Goal: Browse casually: Explore the website without a specific task or goal

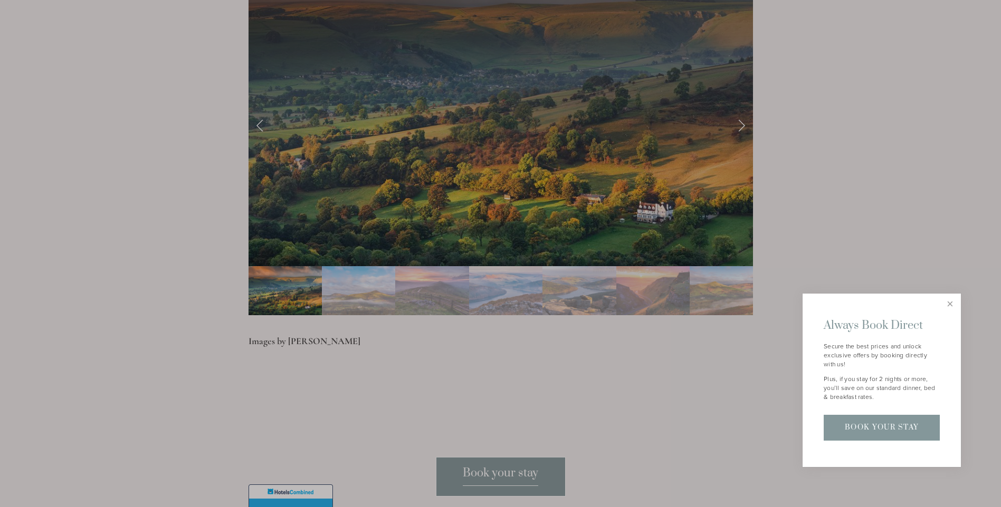
scroll to position [2163, 0]
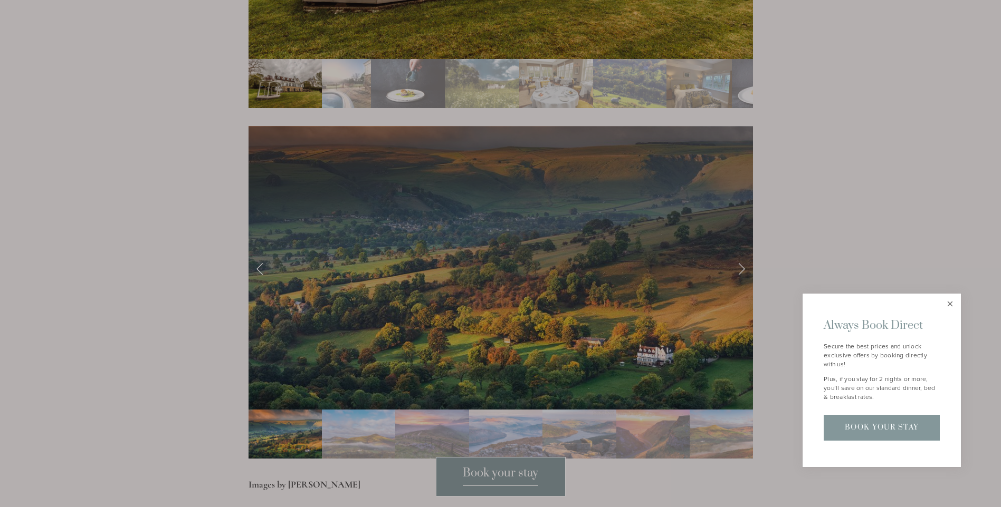
click at [952, 301] on link "Close" at bounding box center [950, 304] width 18 height 18
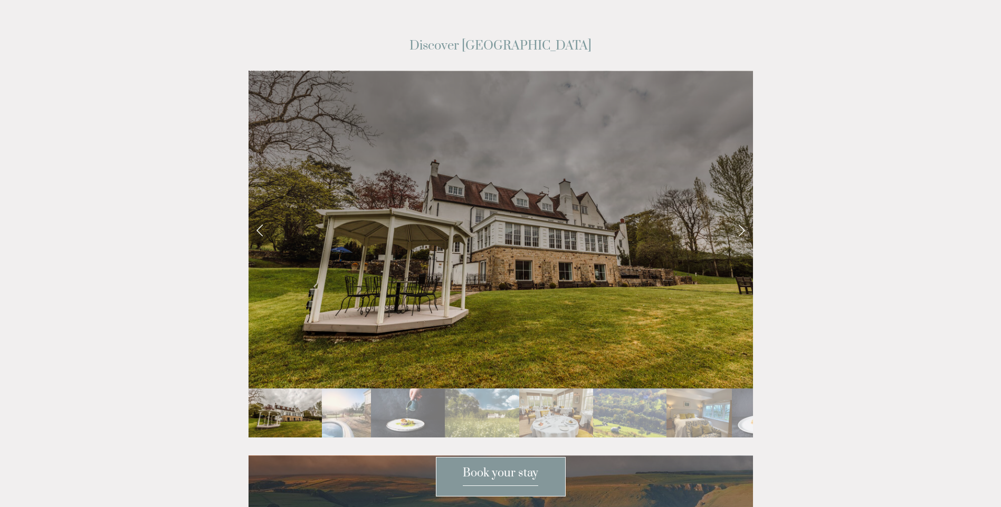
scroll to position [1899, 0]
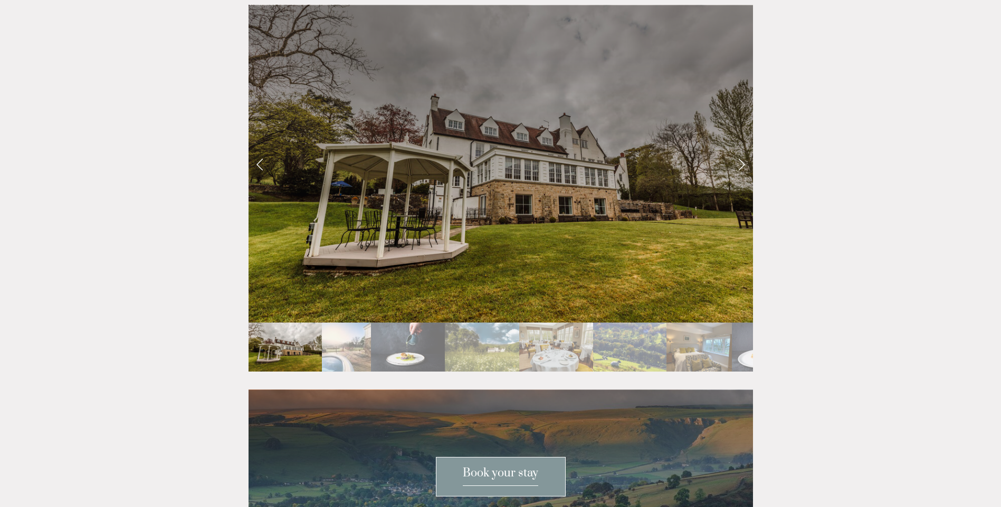
click at [736, 148] on link "Next Slide" at bounding box center [741, 164] width 23 height 32
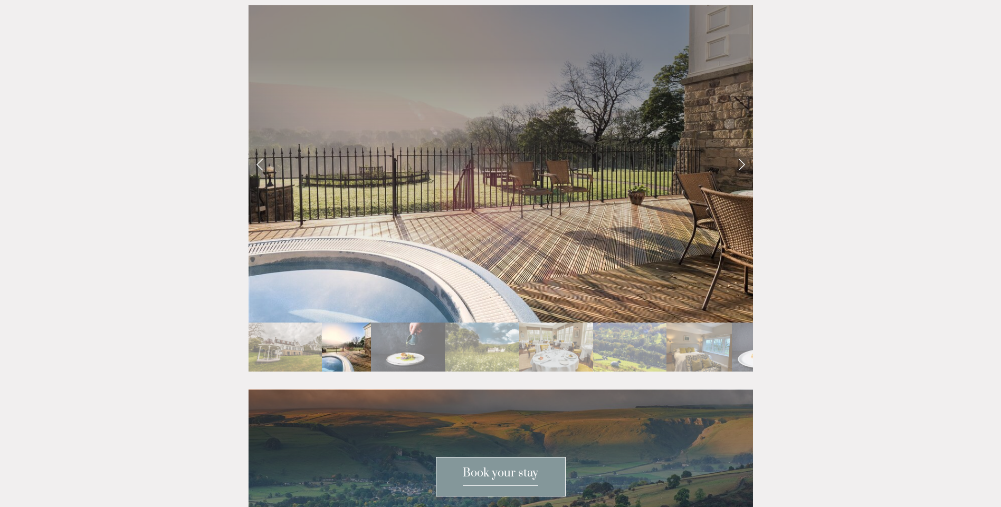
click at [740, 148] on link "Next Slide" at bounding box center [741, 164] width 23 height 32
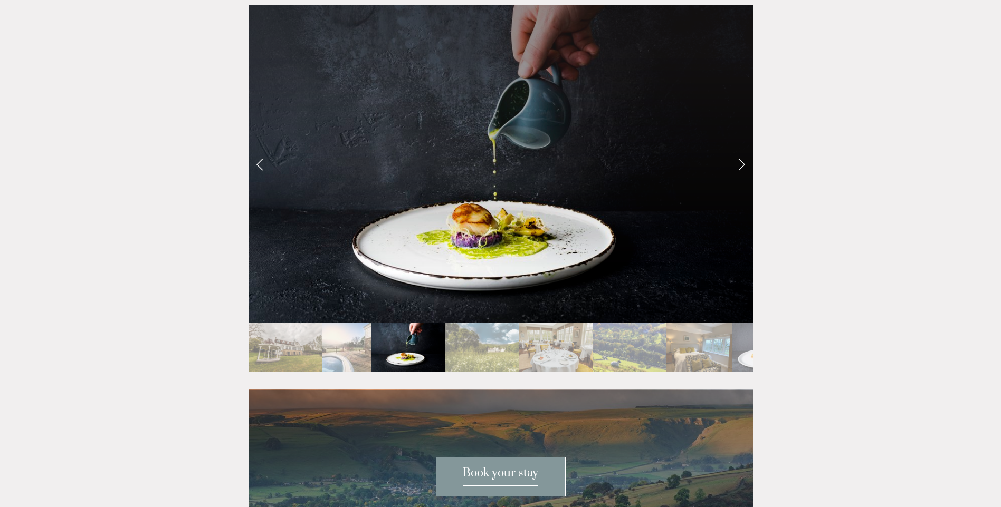
click at [740, 148] on link "Next Slide" at bounding box center [741, 164] width 23 height 32
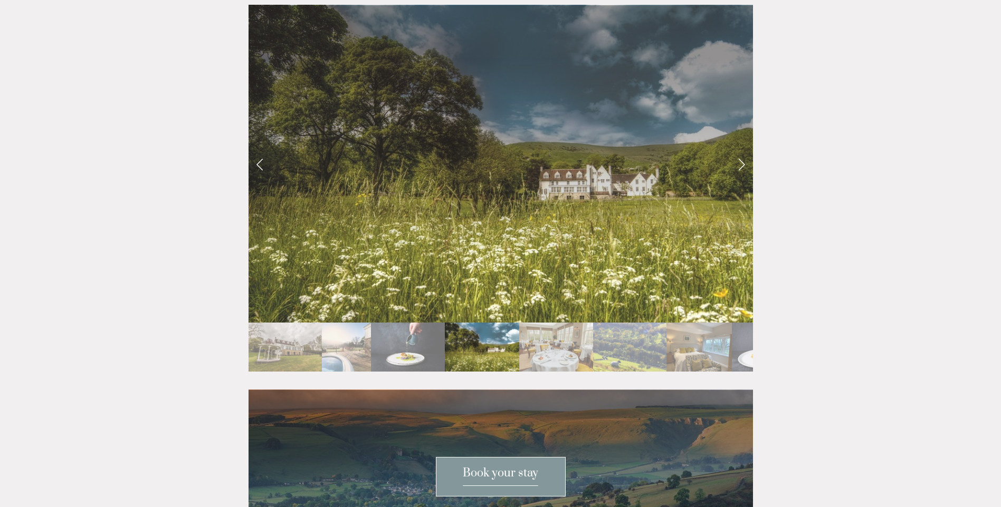
click at [740, 148] on link "Next Slide" at bounding box center [741, 164] width 23 height 32
click at [745, 148] on link "Next Slide" at bounding box center [741, 164] width 23 height 32
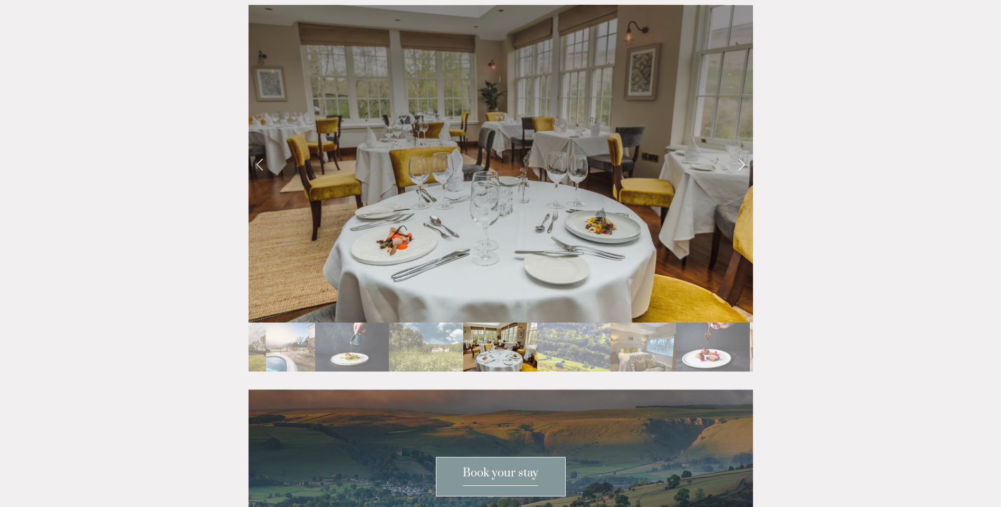
click at [742, 148] on link "Next Slide" at bounding box center [741, 164] width 23 height 32
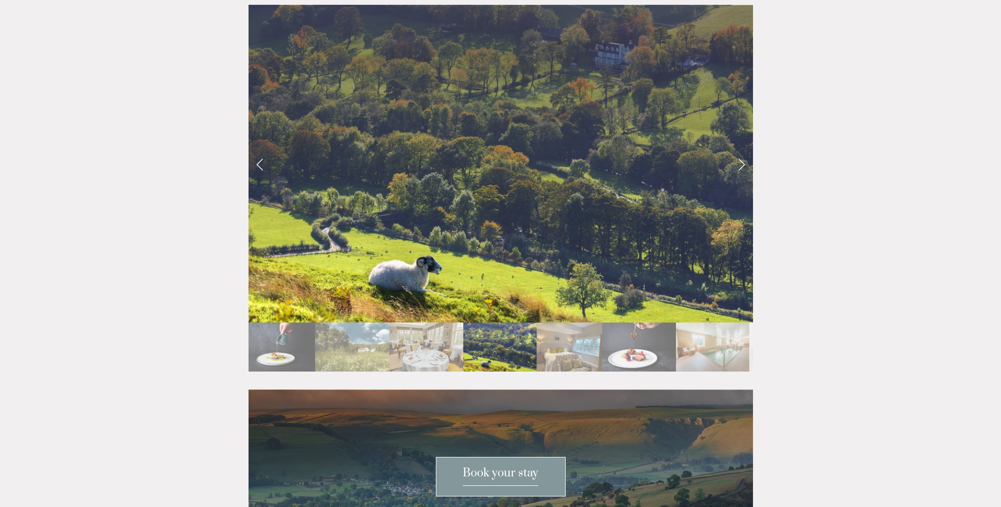
click at [742, 148] on link "Next Slide" at bounding box center [741, 164] width 23 height 32
click at [741, 148] on link "Next Slide" at bounding box center [741, 164] width 23 height 32
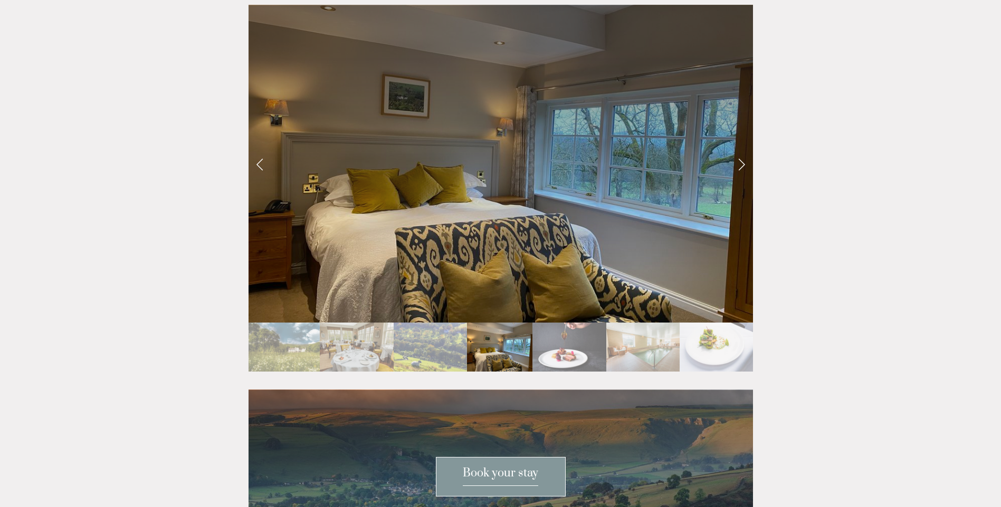
click at [736, 148] on link "Next Slide" at bounding box center [741, 164] width 23 height 32
click at [743, 148] on link "Next Slide" at bounding box center [741, 164] width 23 height 32
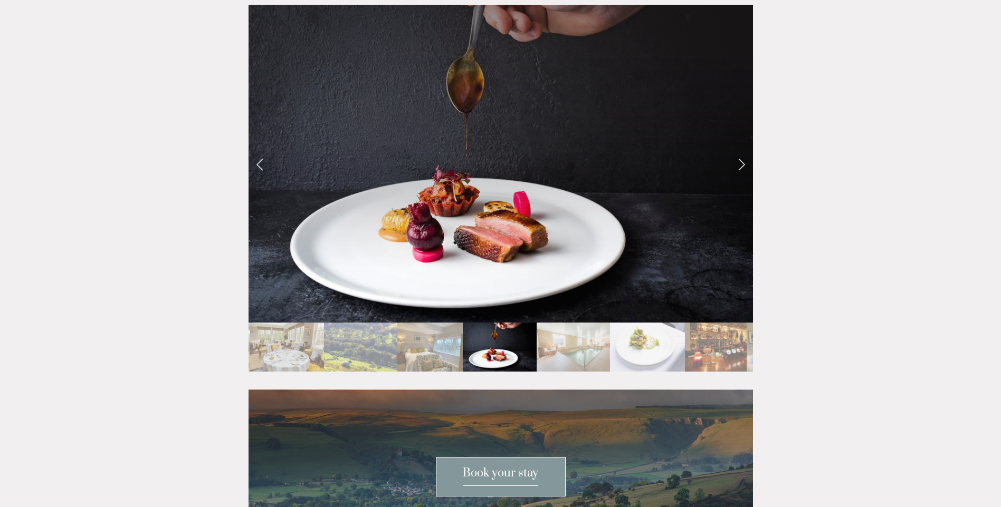
click at [743, 148] on link "Next Slide" at bounding box center [741, 164] width 23 height 32
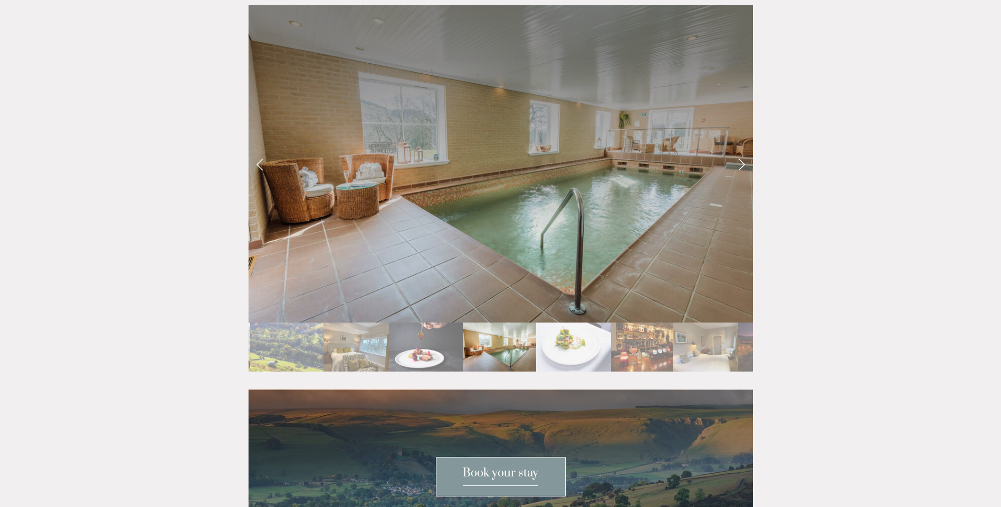
click at [743, 148] on link "Next Slide" at bounding box center [741, 164] width 23 height 32
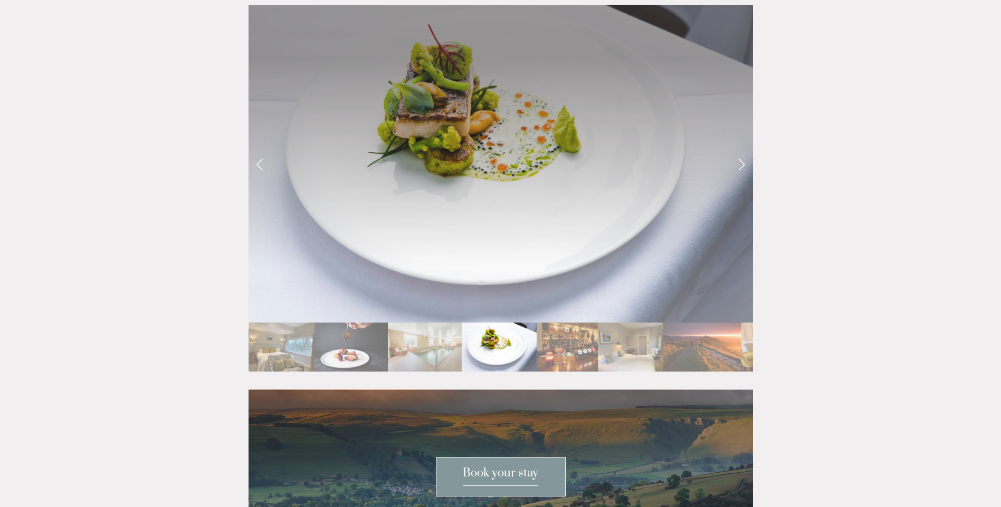
click at [743, 148] on link "Next Slide" at bounding box center [741, 164] width 23 height 32
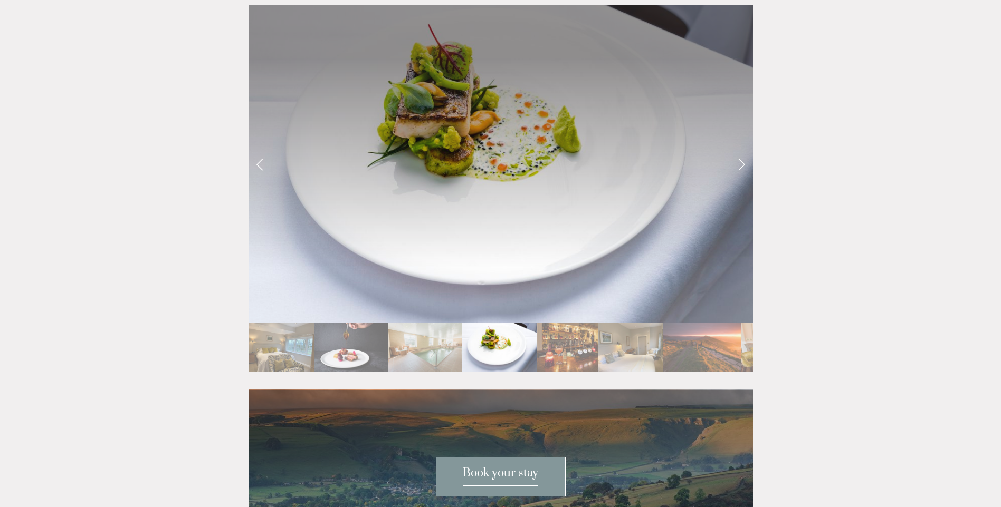
click at [743, 148] on link "Next Slide" at bounding box center [741, 164] width 23 height 32
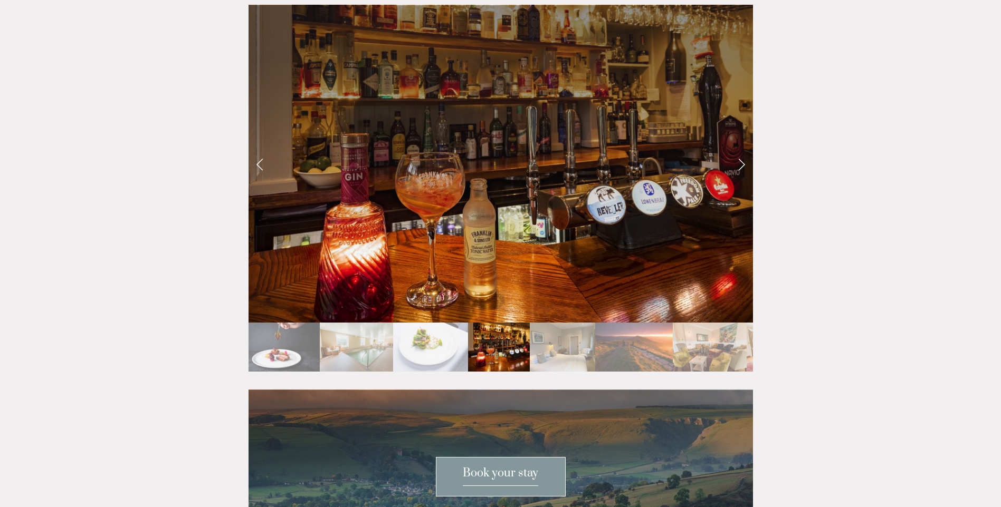
click at [743, 148] on link "Next Slide" at bounding box center [741, 164] width 23 height 32
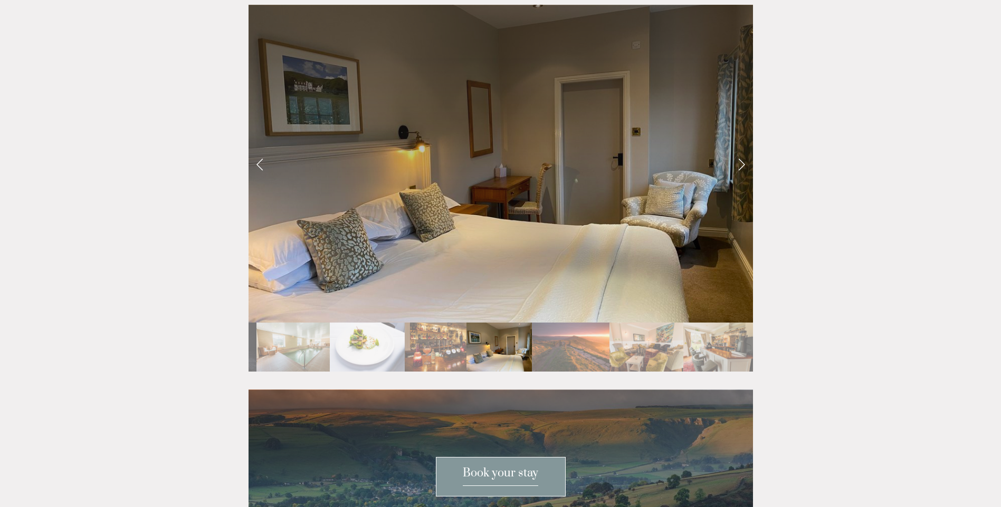
click at [740, 148] on link "Next Slide" at bounding box center [741, 164] width 23 height 32
